Goal: Task Accomplishment & Management: Use online tool/utility

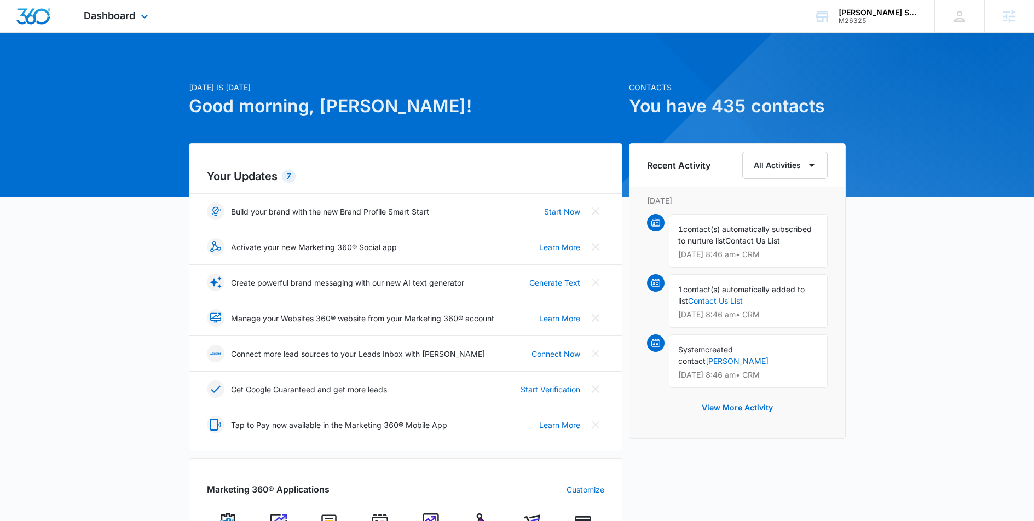
click at [137, 13] on div "Dashboard Apps Reputation Websites Forms CRM Email Social Shop Payments POS Con…" at bounding box center [117, 16] width 100 height 32
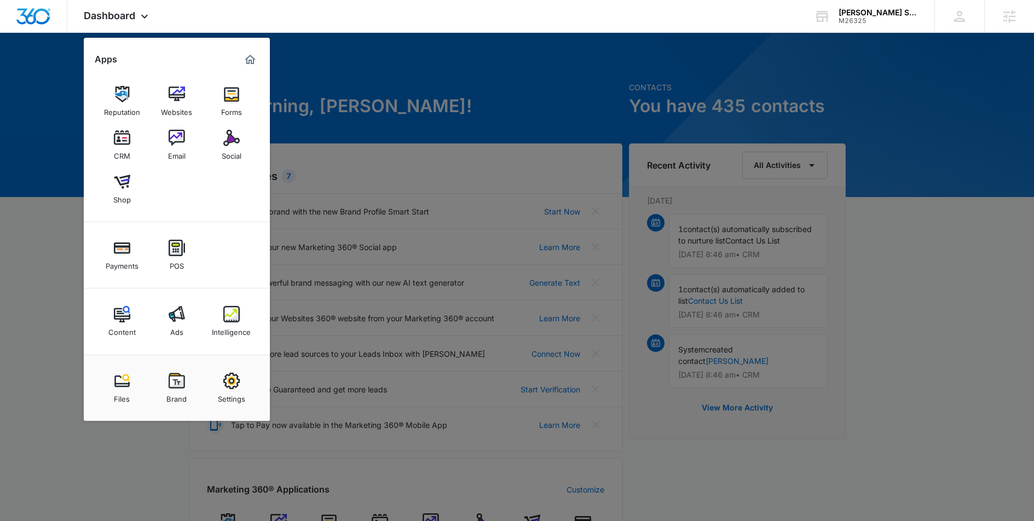
click at [183, 374] on img at bounding box center [177, 381] width 16 height 16
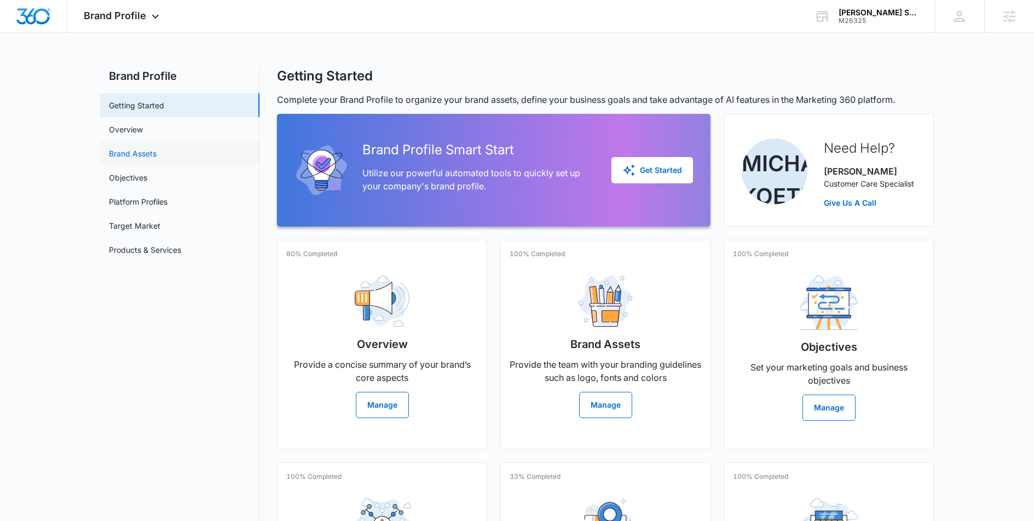
click at [127, 151] on link "Brand Assets" at bounding box center [133, 153] width 48 height 11
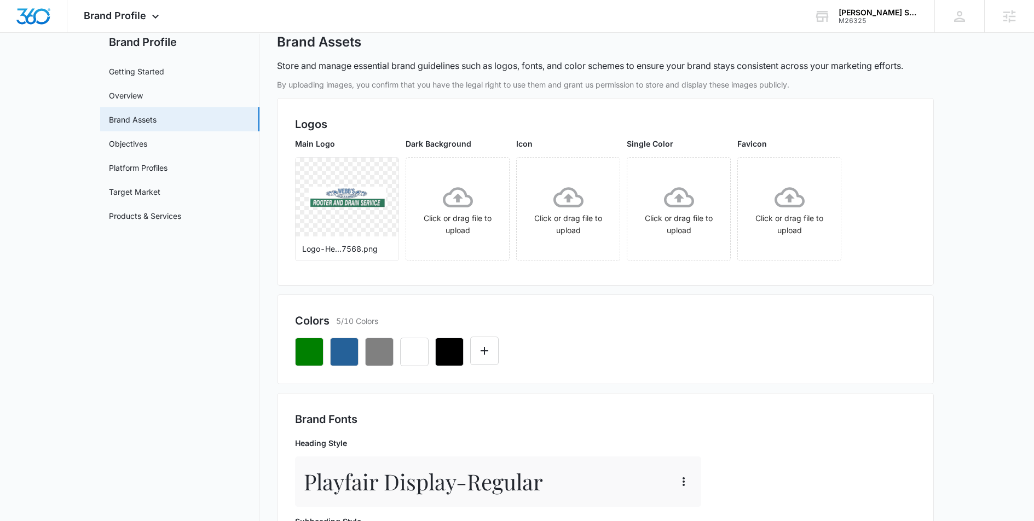
scroll to position [22, 0]
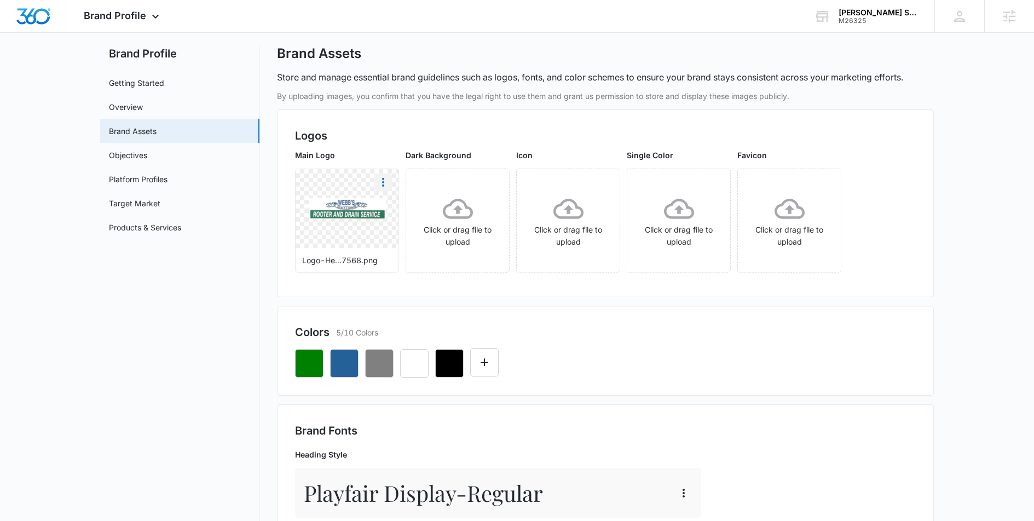
click at [384, 183] on icon "More" at bounding box center [382, 182] width 13 height 13
click at [408, 216] on div "Download" at bounding box center [406, 213] width 36 height 8
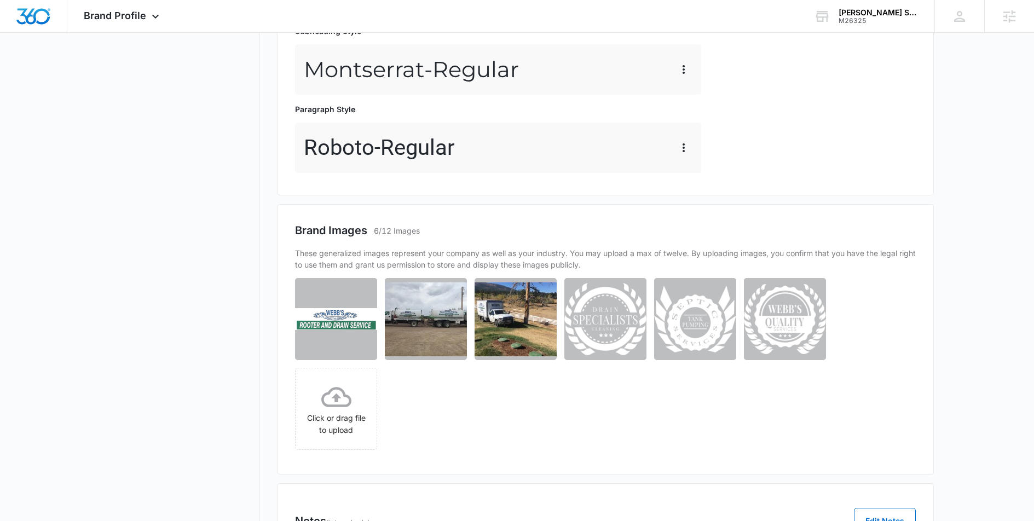
scroll to position [526, 0]
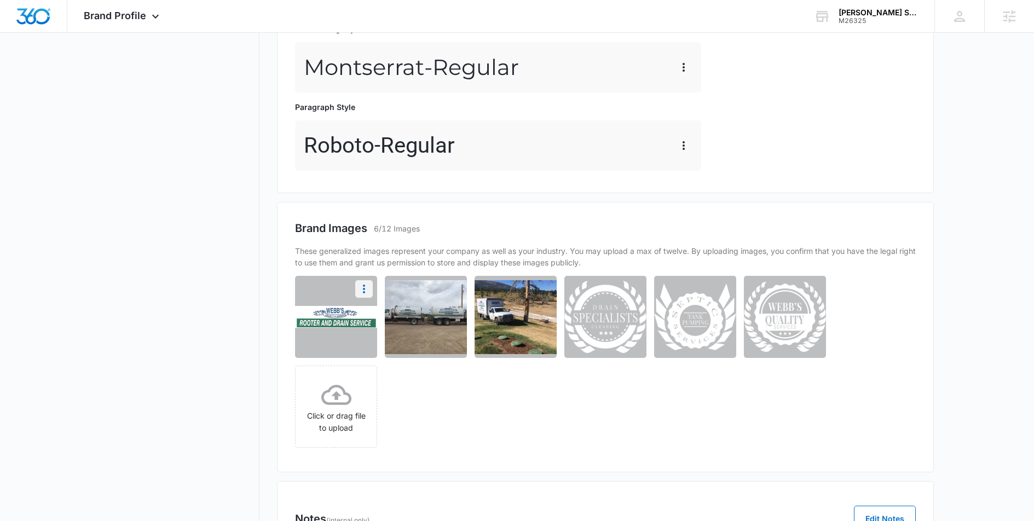
click at [364, 289] on icon "More" at bounding box center [364, 289] width 2 height 9
drag, startPoint x: 159, startPoint y: 251, endPoint x: 181, endPoint y: 252, distance: 21.9
click at [159, 252] on nav "Brand Profile Getting Started Overview Brand Assets Objectives Platform Profile…" at bounding box center [179, 63] width 159 height 1043
click at [367, 290] on icon "More" at bounding box center [363, 288] width 13 height 13
click at [349, 319] on button "Download" at bounding box center [334, 319] width 75 height 16
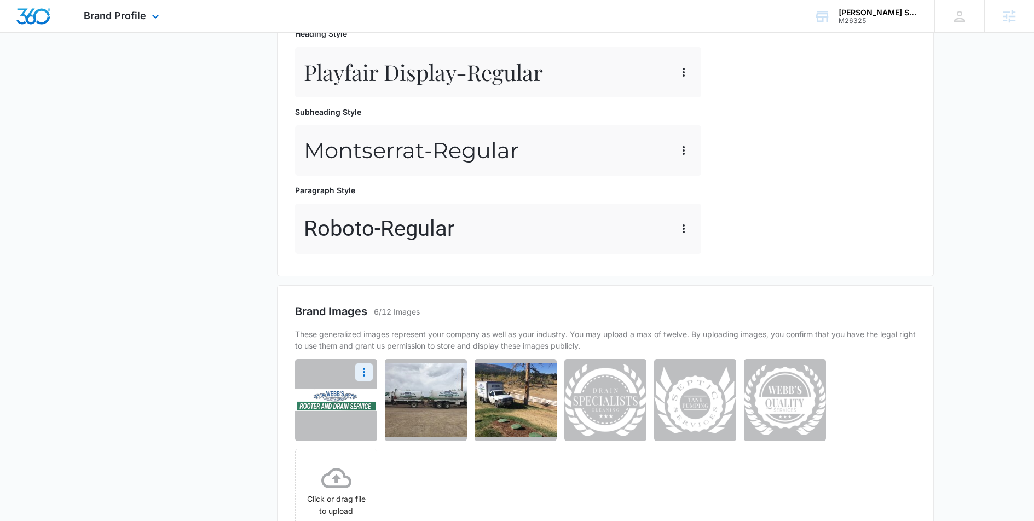
scroll to position [359, 0]
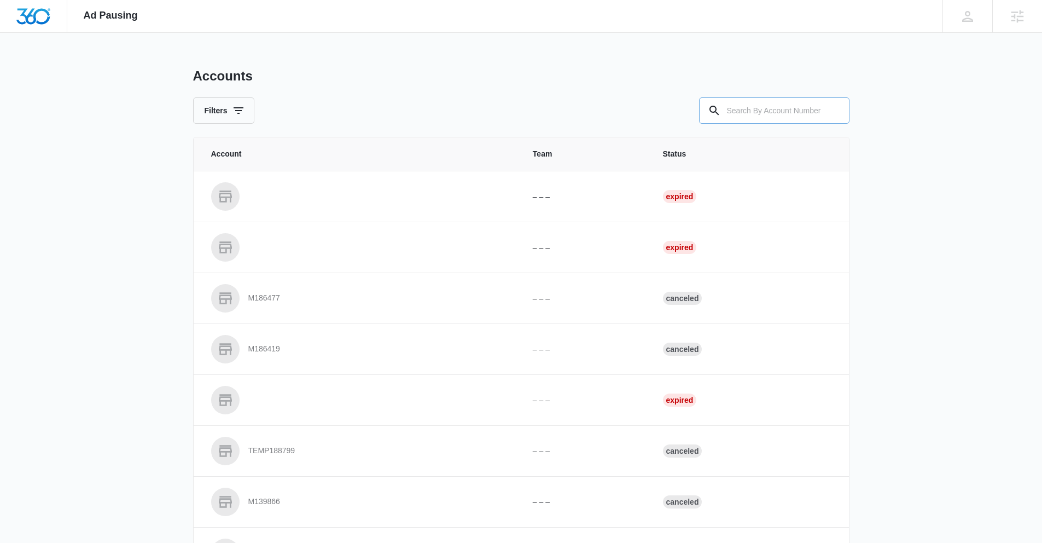
click at [762, 109] on input "text" at bounding box center [774, 110] width 150 height 26
paste input "M26325"
type input "M26325"
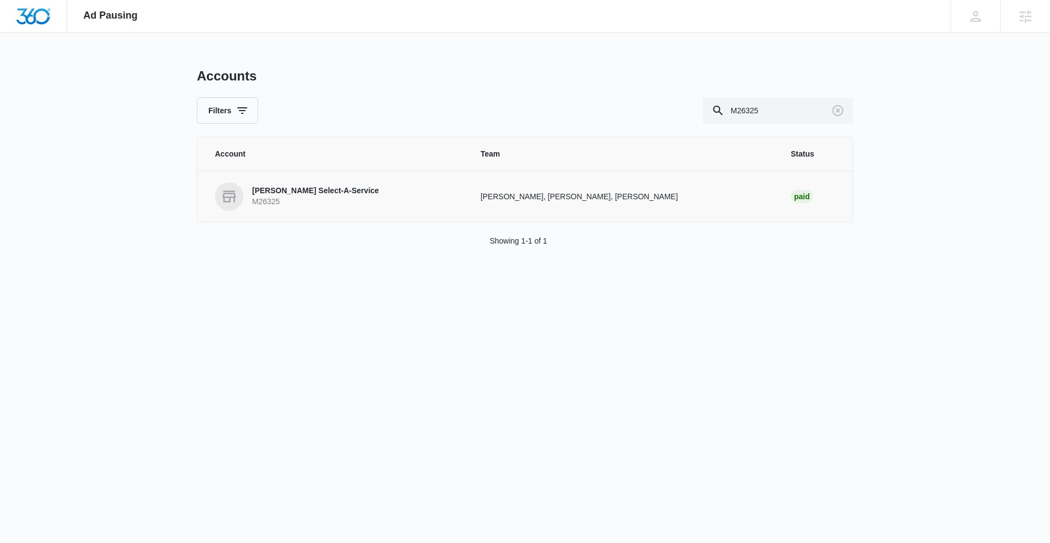
click at [483, 198] on p "kyl Davis, Andrew Gilbert, Michael Koethe" at bounding box center [623, 196] width 284 height 11
click at [350, 194] on link "Webb's Select-A-Service M26325" at bounding box center [335, 196] width 240 height 28
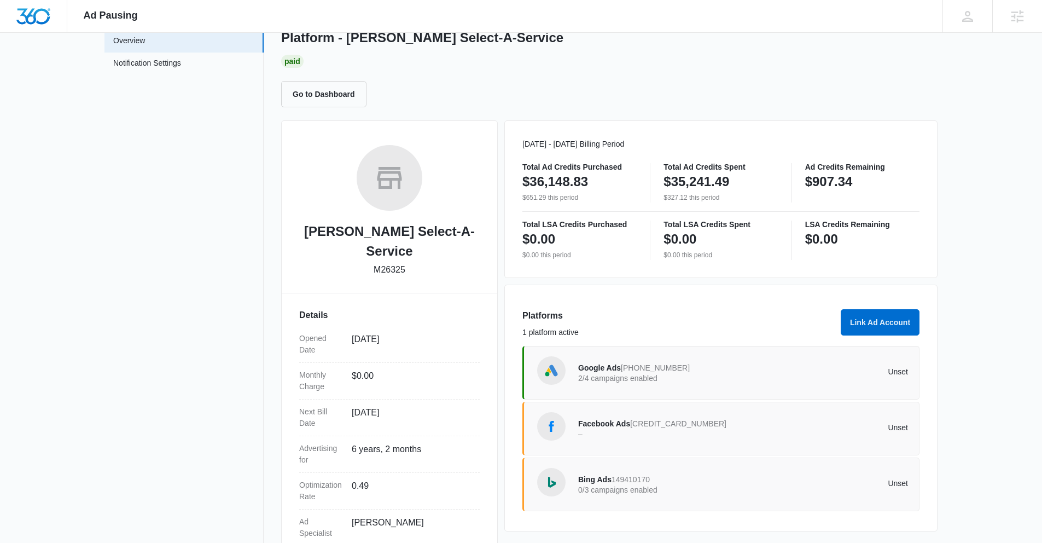
scroll to position [71, 0]
